Goal: Task Accomplishment & Management: Manage account settings

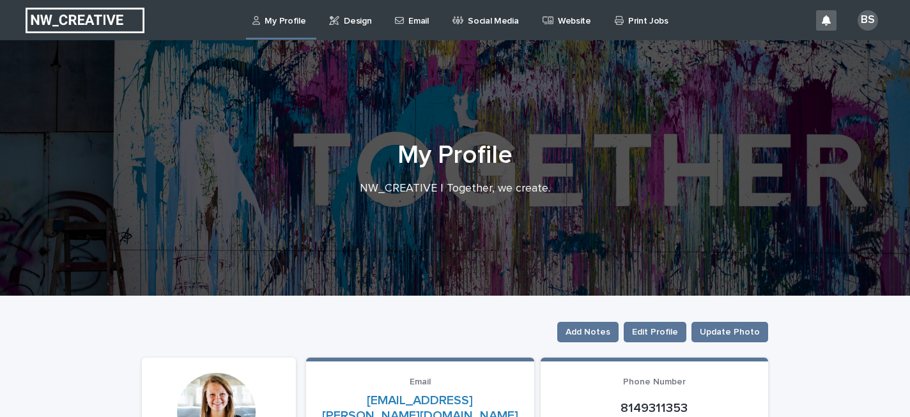
click at [350, 20] on p "Design" at bounding box center [357, 13] width 27 height 27
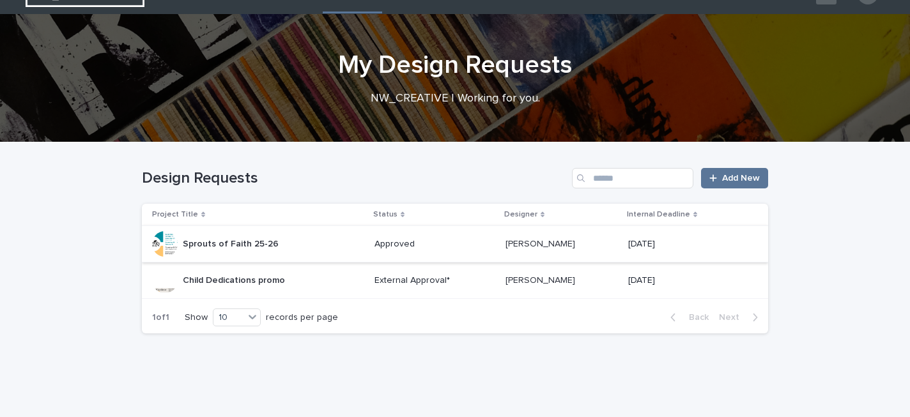
scroll to position [27, 0]
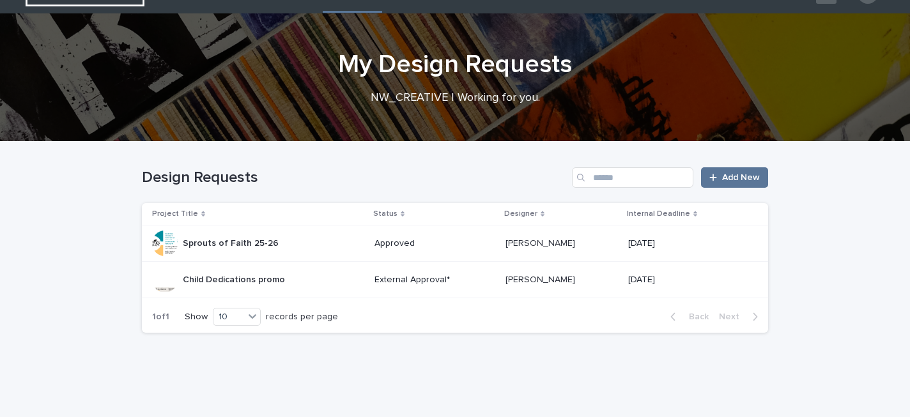
click at [251, 277] on p "Child Dedications promo" at bounding box center [235, 278] width 105 height 13
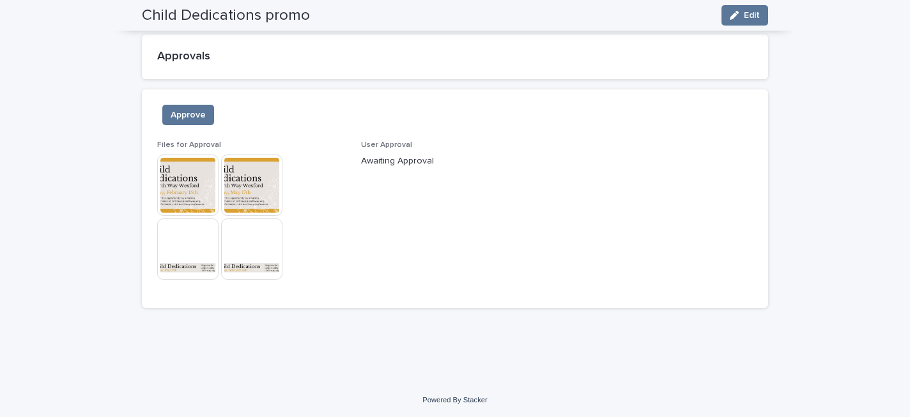
scroll to position [881, 0]
click at [194, 186] on img at bounding box center [187, 183] width 61 height 61
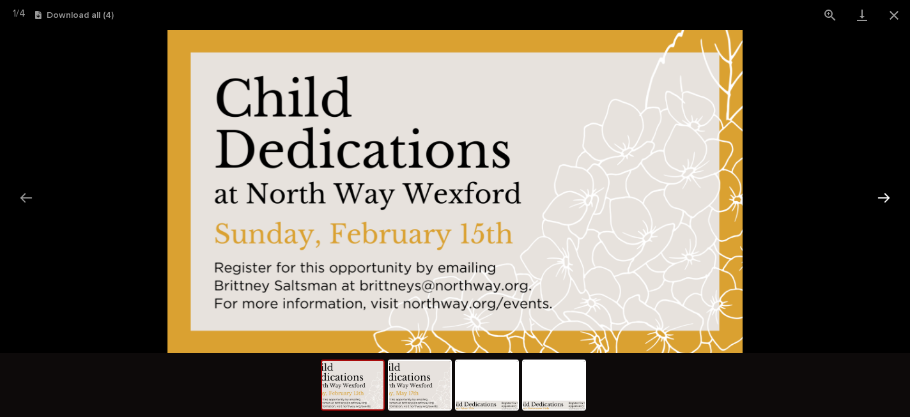
click at [885, 196] on button "Next slide" at bounding box center [884, 197] width 27 height 25
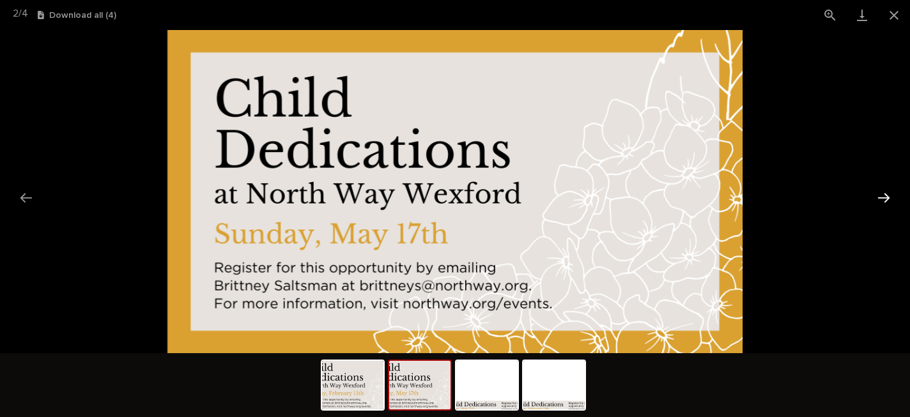
click at [885, 196] on button "Next slide" at bounding box center [884, 197] width 27 height 25
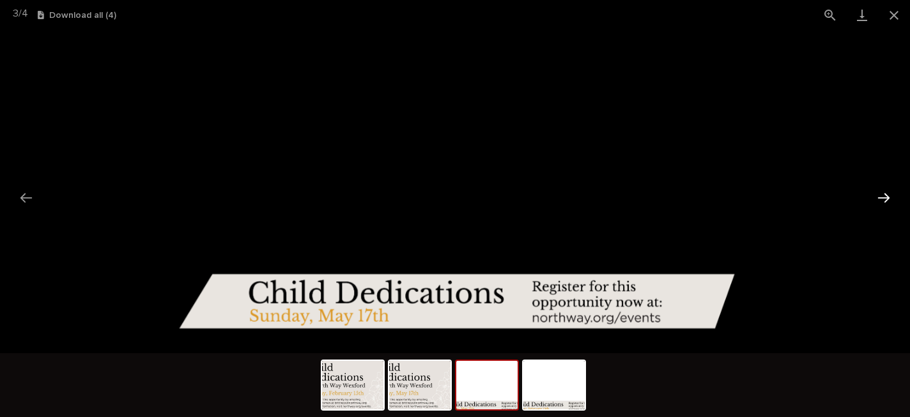
click at [885, 196] on button "Next slide" at bounding box center [884, 197] width 27 height 25
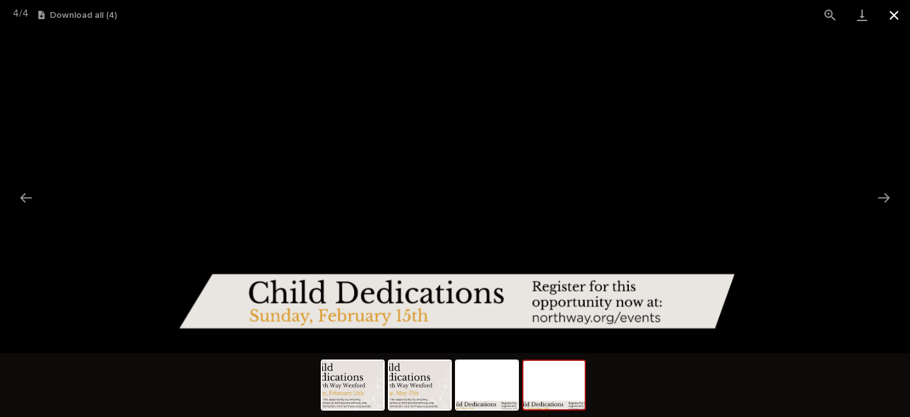
click at [893, 17] on button "Close gallery" at bounding box center [894, 15] width 32 height 30
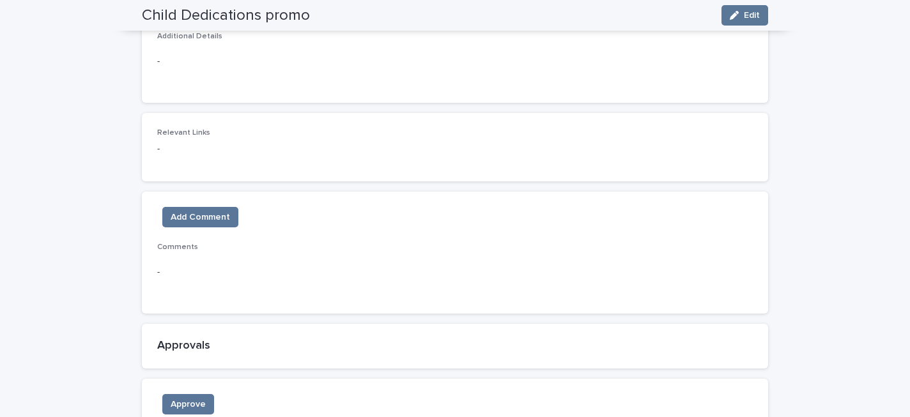
scroll to position [636, 0]
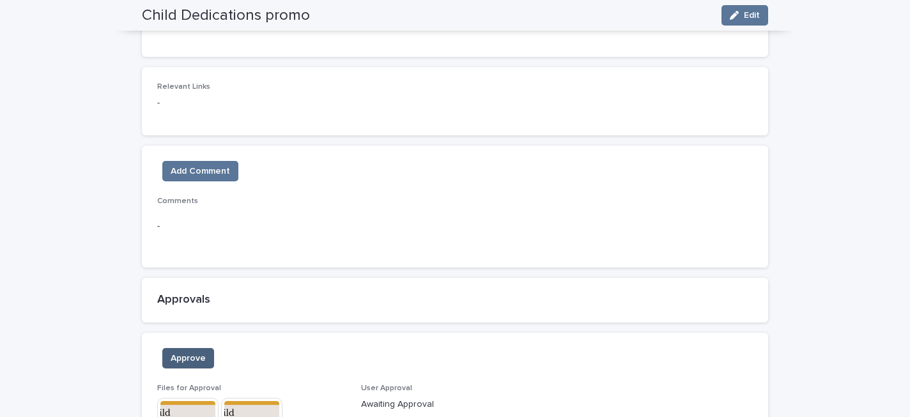
click at [195, 351] on button "Approve" at bounding box center [188, 358] width 52 height 20
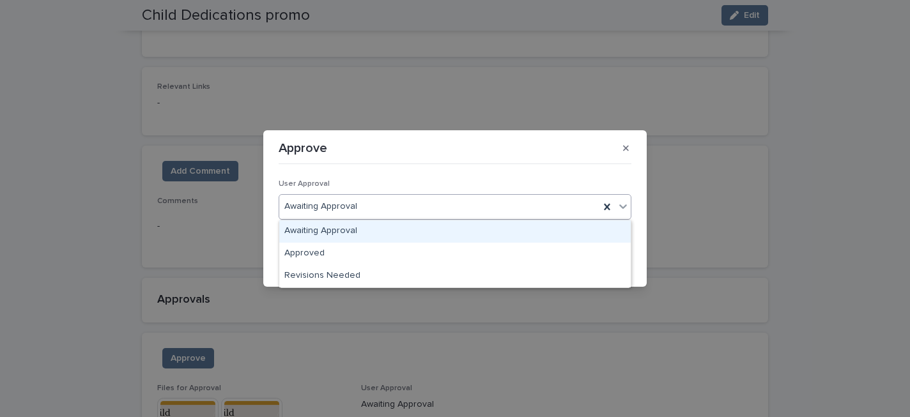
click at [570, 201] on div "Awaiting Approval" at bounding box center [439, 206] width 320 height 21
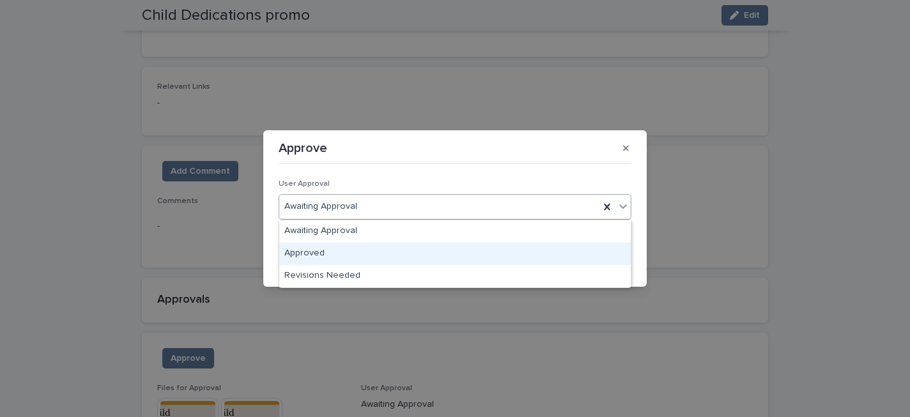
click at [543, 248] on div "Approved" at bounding box center [455, 254] width 352 height 22
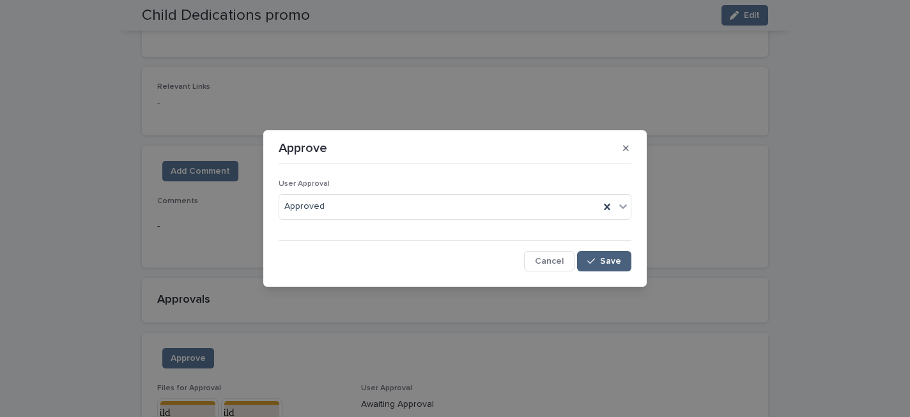
click at [600, 265] on button "Save" at bounding box center [604, 261] width 54 height 20
